Goal: Check status: Check status

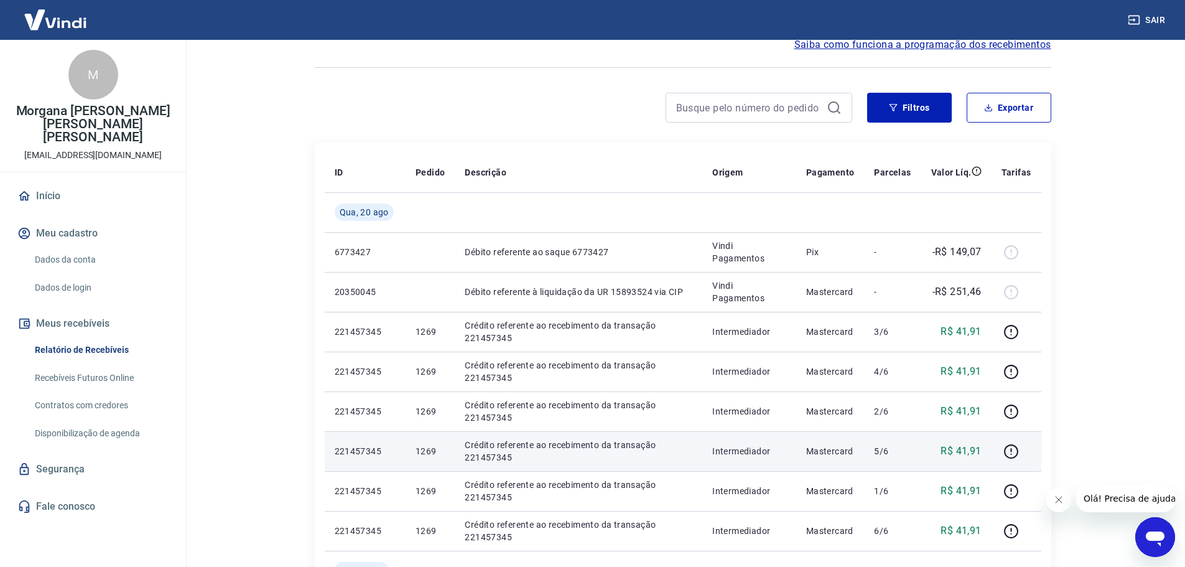
scroll to position [124, 0]
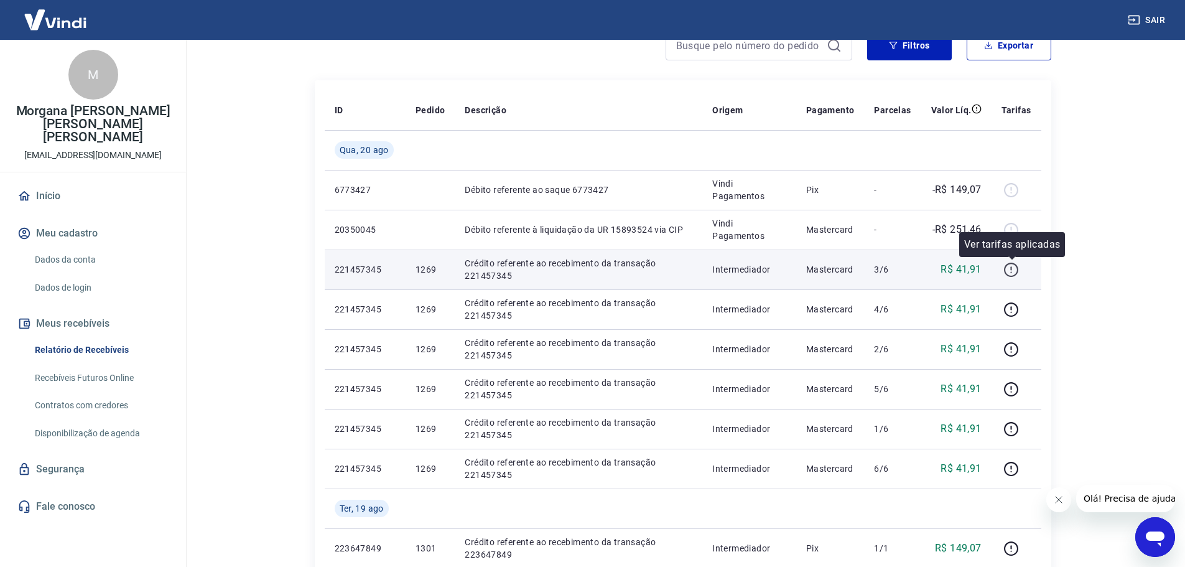
click at [1013, 265] on icon "button" at bounding box center [1011, 270] width 16 height 16
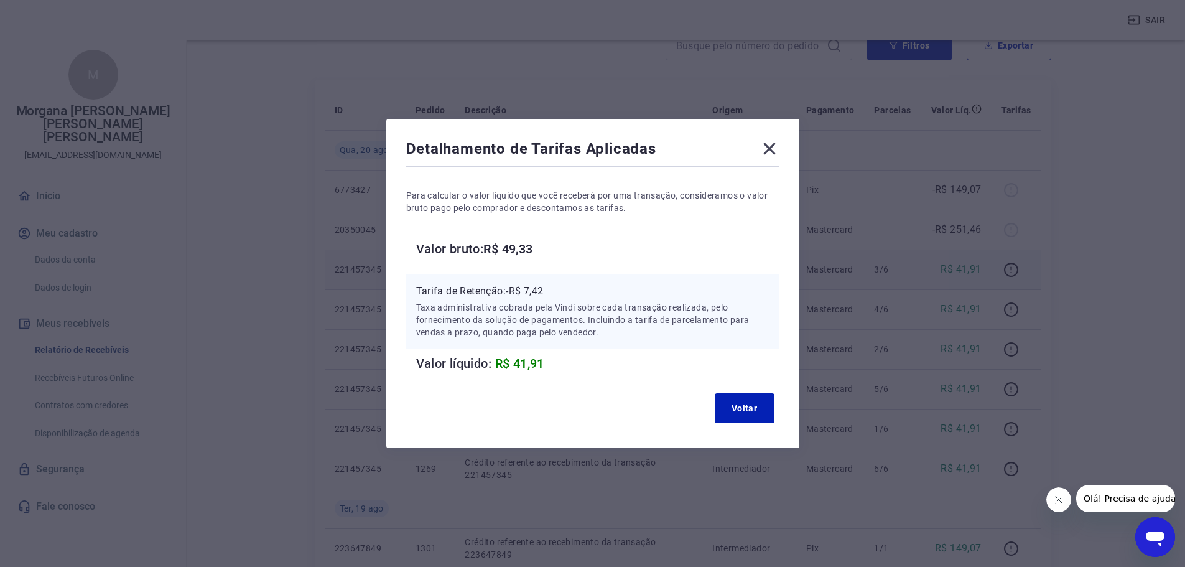
click at [775, 154] on icon at bounding box center [770, 149] width 20 height 20
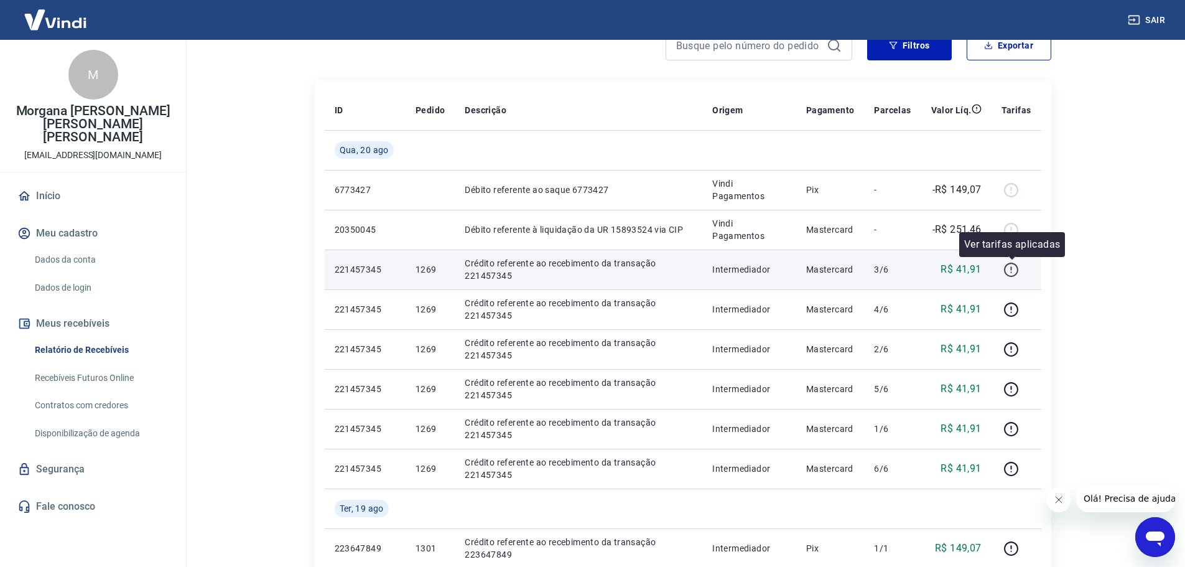
click at [1015, 271] on icon "button" at bounding box center [1011, 270] width 16 height 16
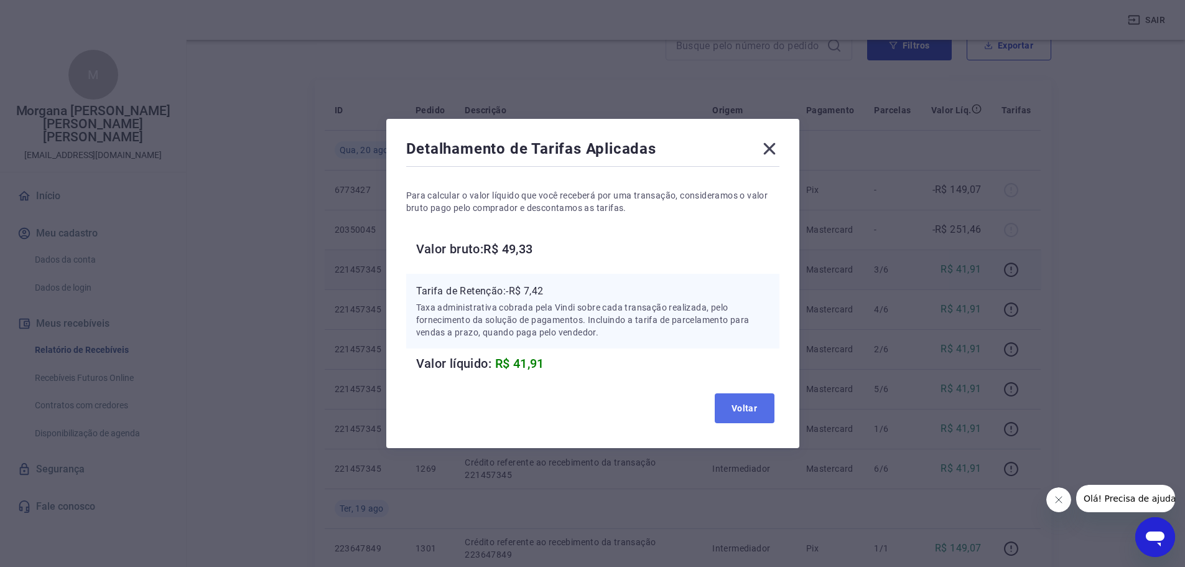
click at [751, 407] on button "Voltar" at bounding box center [745, 408] width 60 height 30
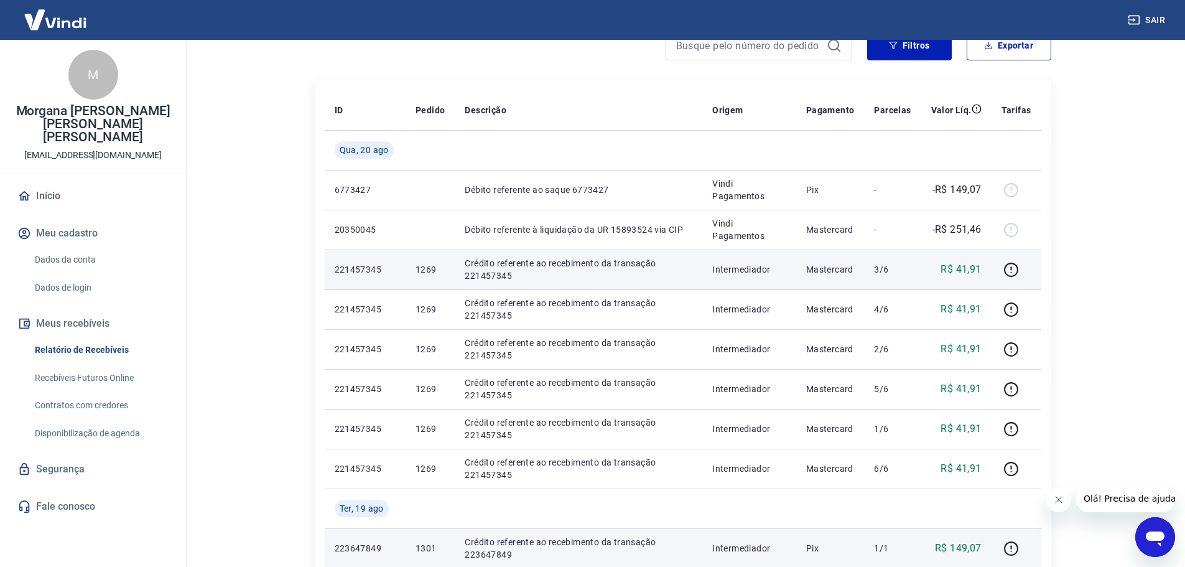
scroll to position [249, 0]
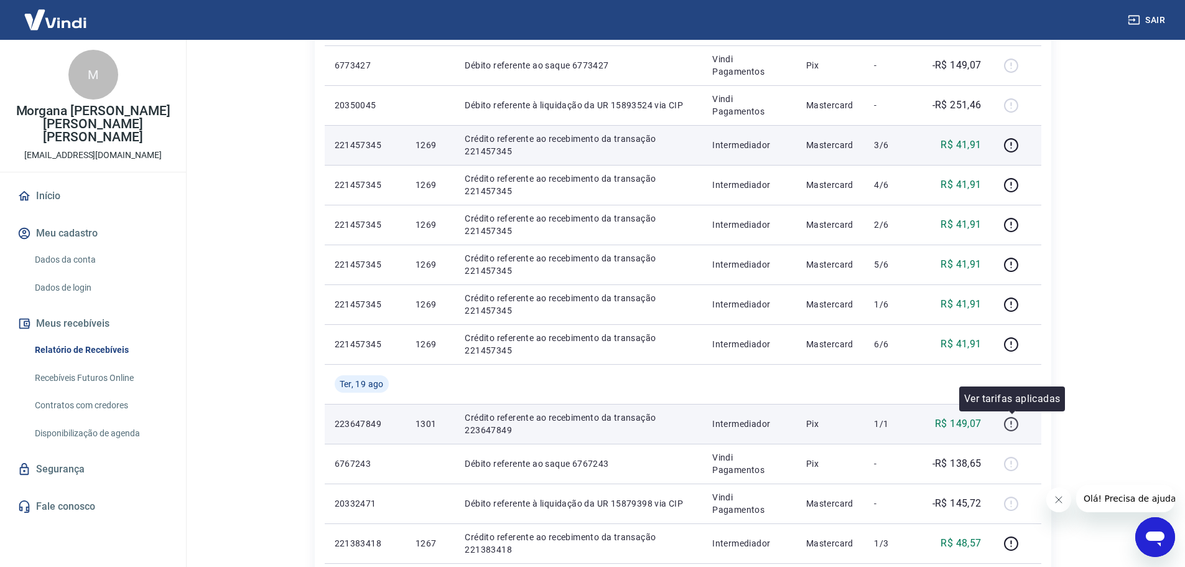
click at [1012, 423] on icon "button" at bounding box center [1011, 423] width 1 height 4
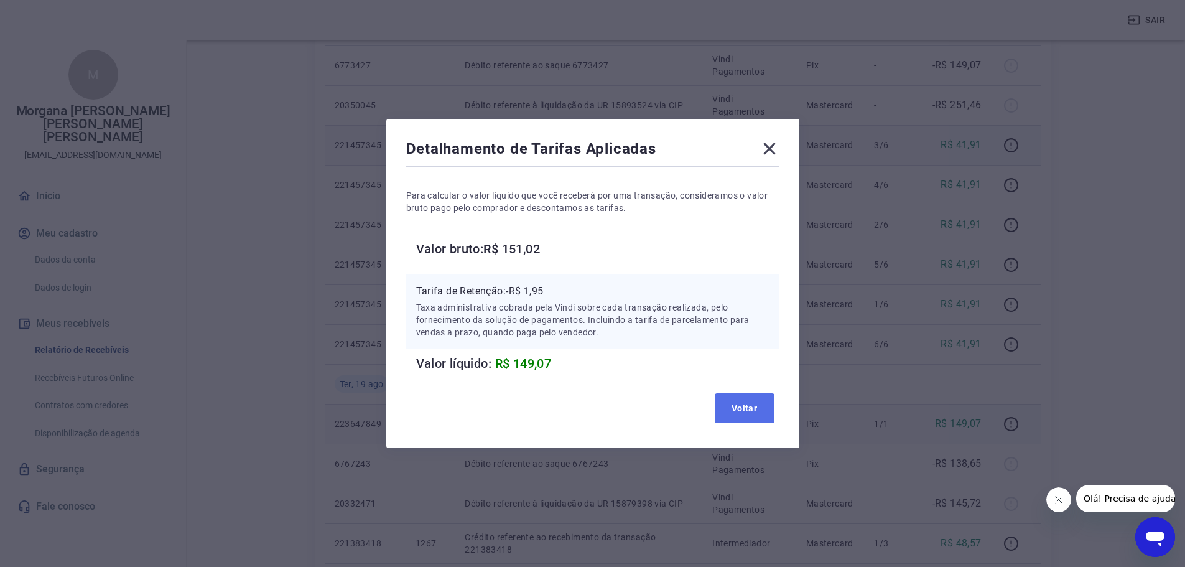
click at [754, 404] on button "Voltar" at bounding box center [745, 408] width 60 height 30
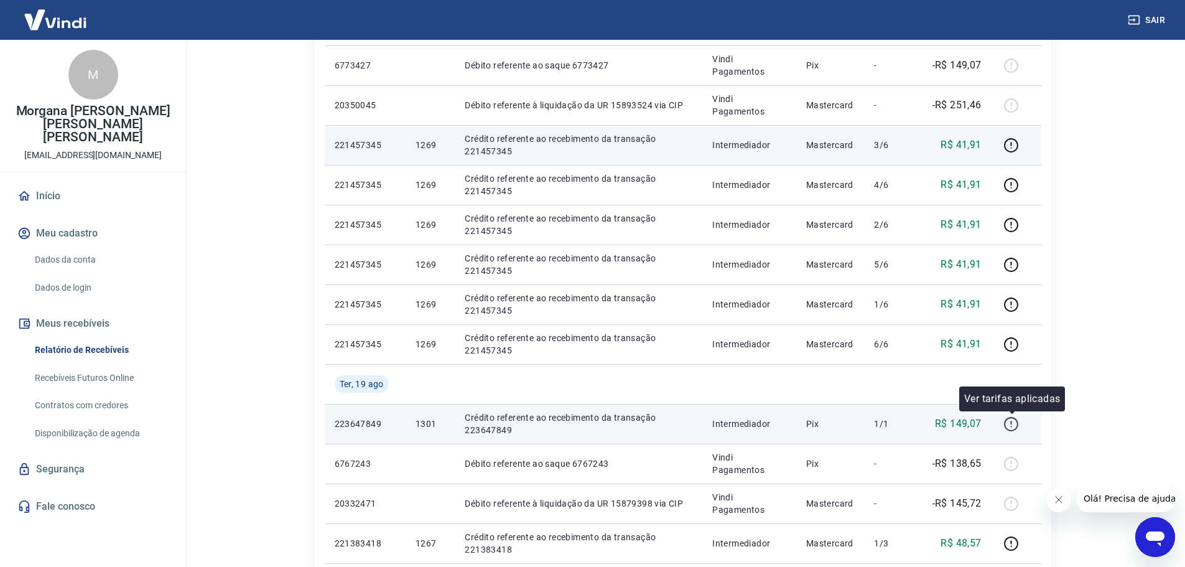
scroll to position [373, 0]
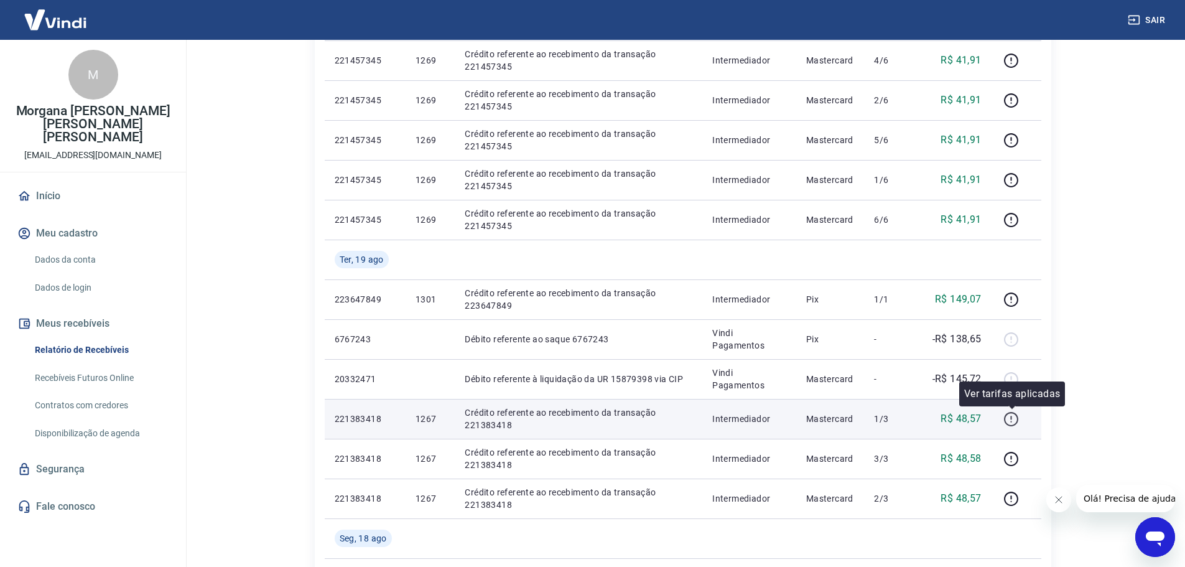
click at [1019, 425] on icon "button" at bounding box center [1011, 419] width 16 height 16
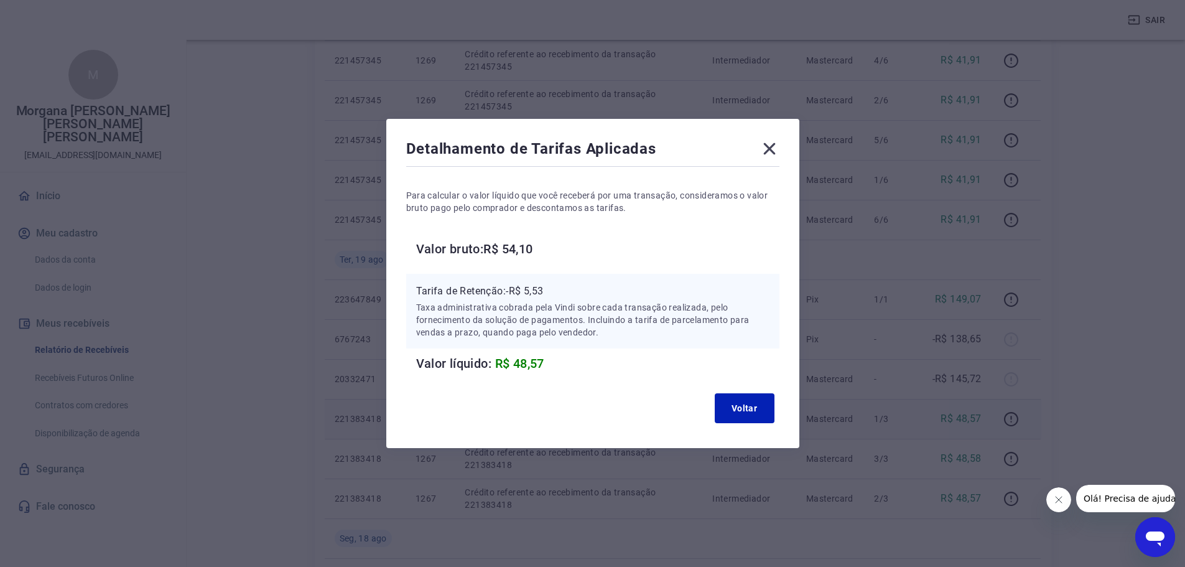
click at [773, 147] on icon at bounding box center [769, 149] width 12 height 12
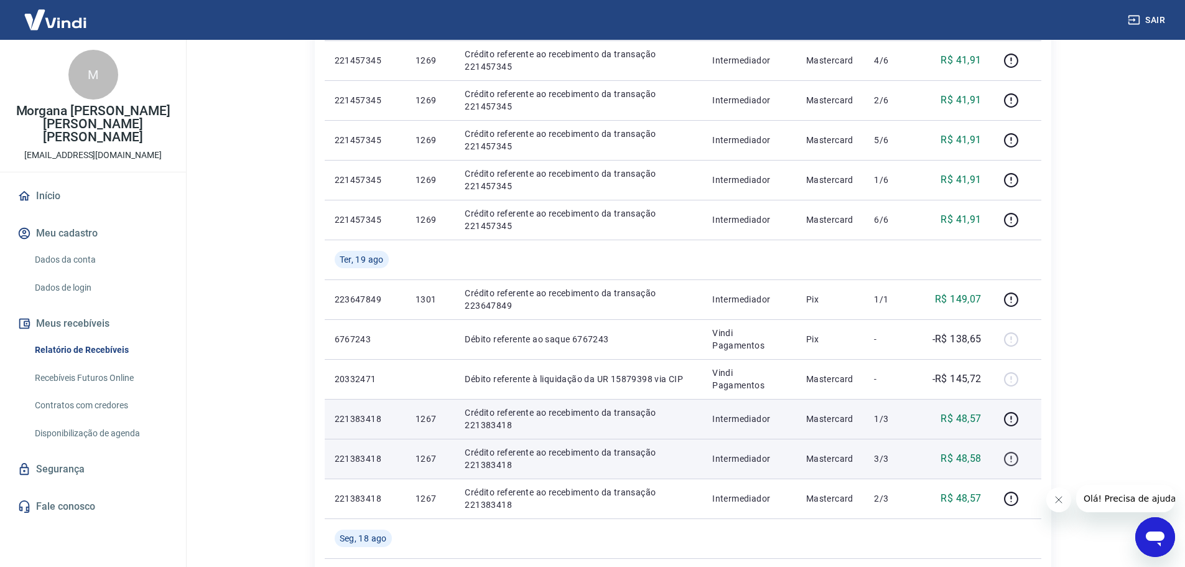
scroll to position [498, 0]
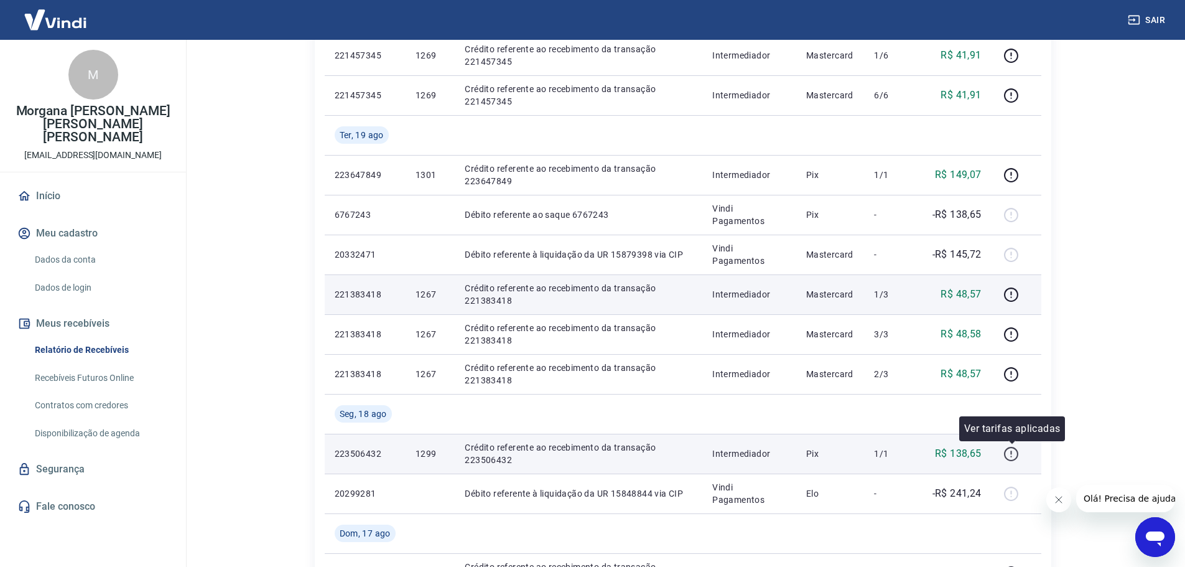
click at [1015, 453] on icon "button" at bounding box center [1011, 454] width 16 height 16
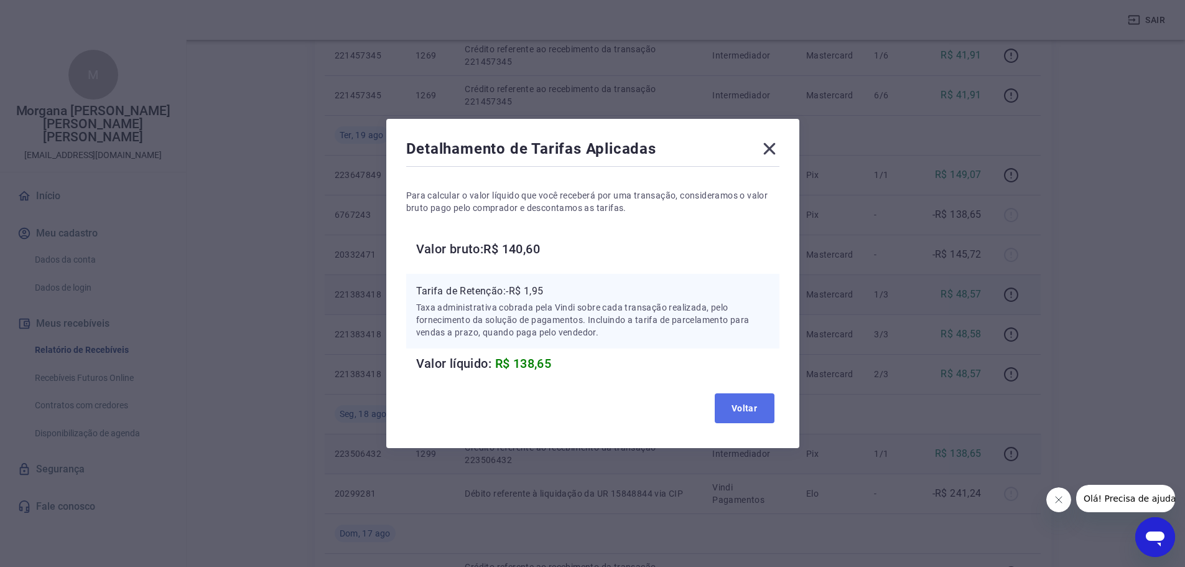
click at [755, 413] on button "Voltar" at bounding box center [745, 408] width 60 height 30
